Goal: Use online tool/utility

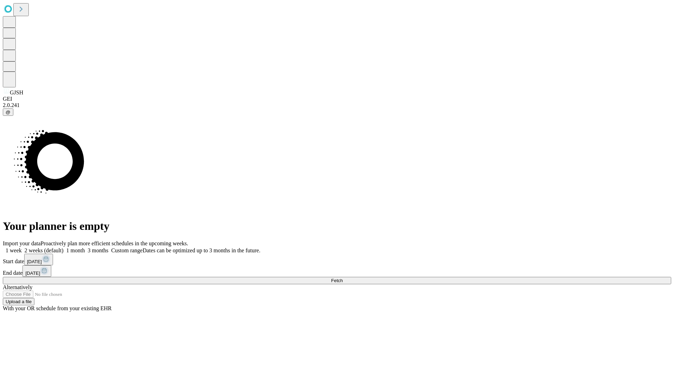
click at [343, 278] on span "Fetch" at bounding box center [337, 280] width 12 height 5
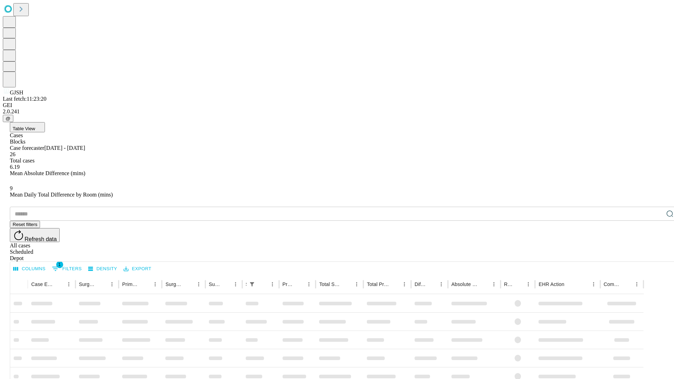
click at [35, 126] on span "Table View" at bounding box center [24, 128] width 22 height 5
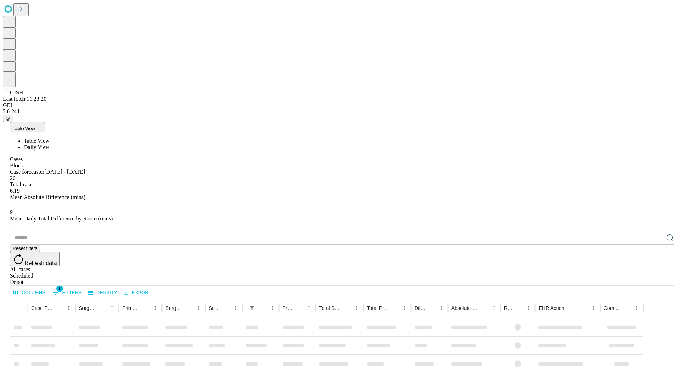
click at [49, 144] on span "Daily View" at bounding box center [37, 147] width 26 height 6
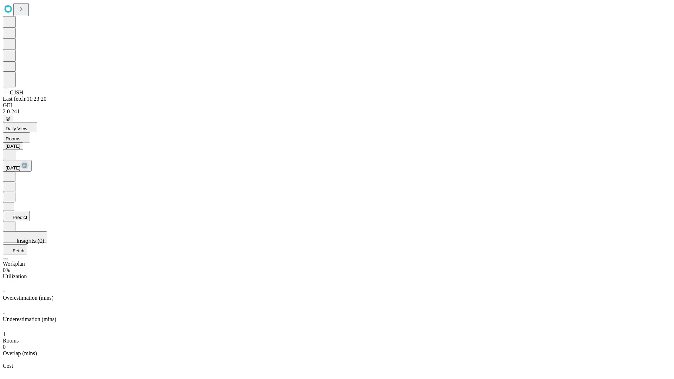
click at [30, 211] on button "Predict" at bounding box center [16, 216] width 27 height 10
